Goal: Navigation & Orientation: Go to known website

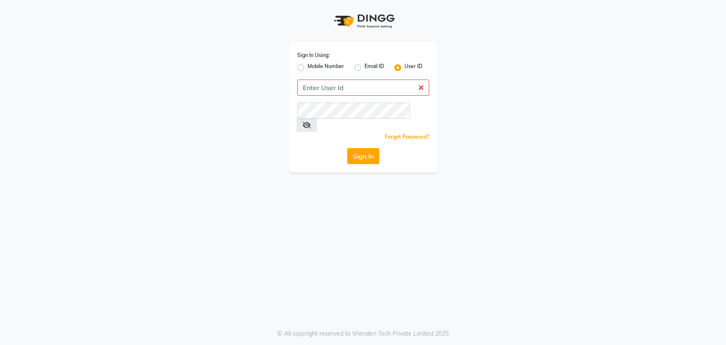
click at [343, 90] on input "Username" at bounding box center [363, 88] width 132 height 16
type input "sahooshairstudio"
click at [361, 148] on button "Sign In" at bounding box center [363, 156] width 32 height 16
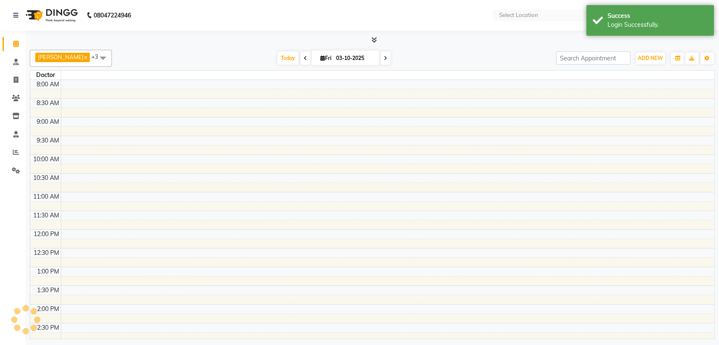
select select "en"
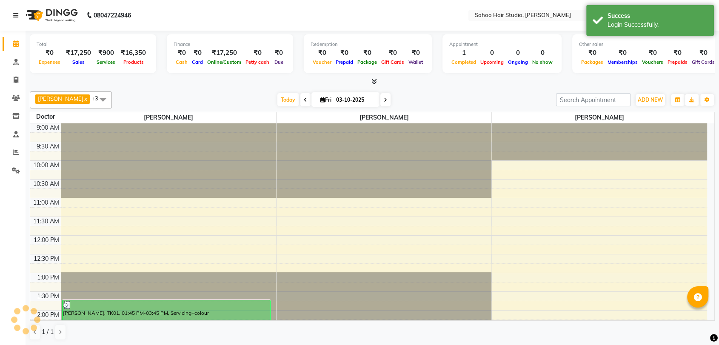
click at [14, 14] on icon at bounding box center [15, 15] width 5 height 6
